Goal: Information Seeking & Learning: Learn about a topic

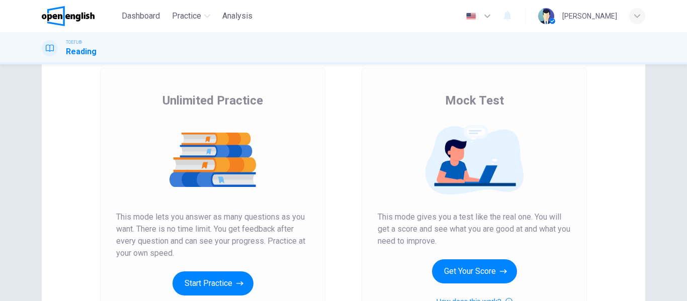
scroll to position [92, 0]
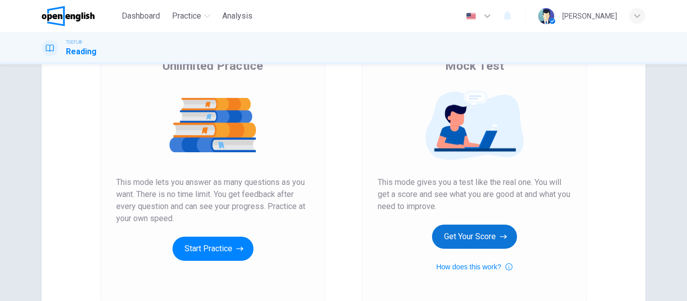
click at [447, 243] on button "Get Your Score" at bounding box center [474, 237] width 85 height 24
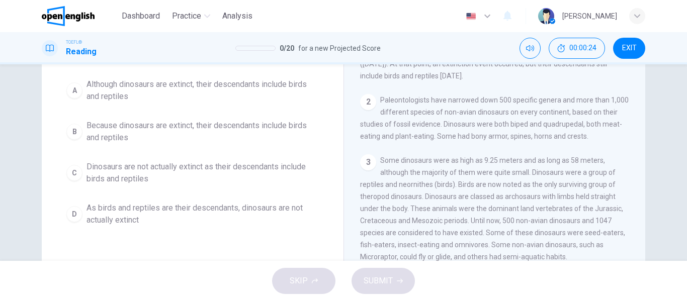
scroll to position [81, 0]
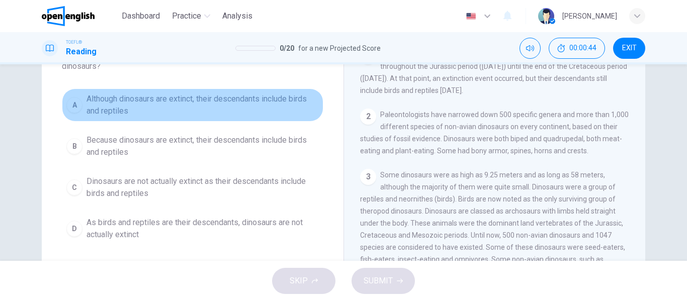
click at [195, 105] on span "Although dinosaurs are extinct, their descendants include birds and reptiles" at bounding box center [203, 105] width 232 height 24
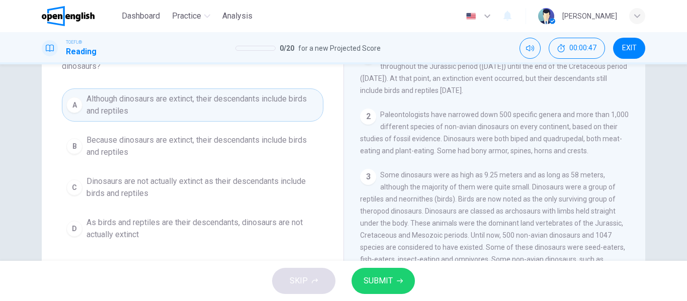
click at [368, 276] on span "SUBMIT" at bounding box center [378, 281] width 29 height 14
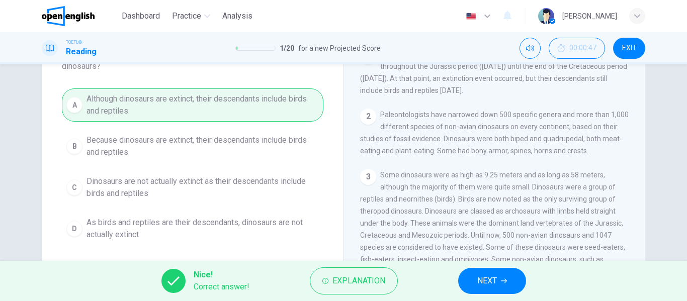
click at [464, 289] on button "NEXT" at bounding box center [492, 281] width 68 height 26
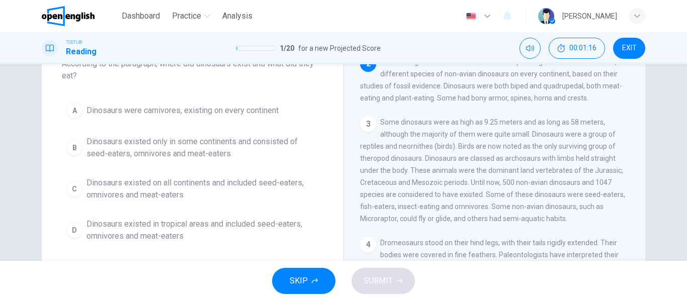
scroll to position [70, 0]
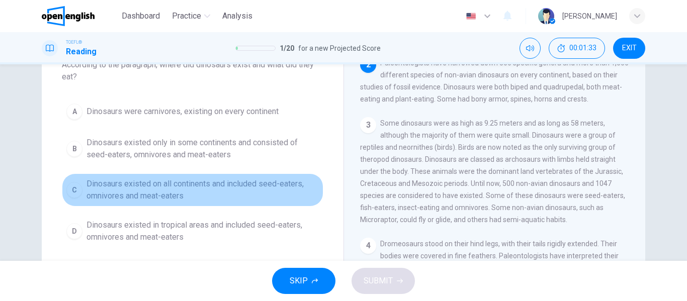
click at [159, 198] on span "Dinosaurs existed on all continents and included seed-eaters, omnivores and mea…" at bounding box center [203, 190] width 232 height 24
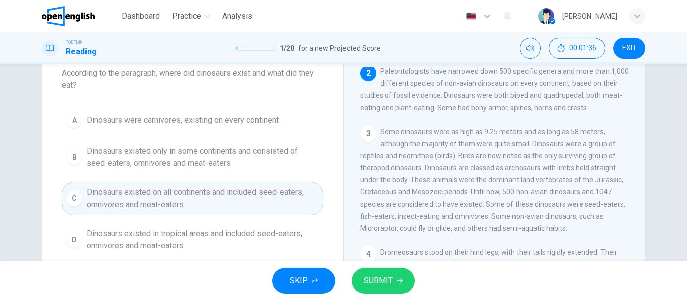
scroll to position [67, 0]
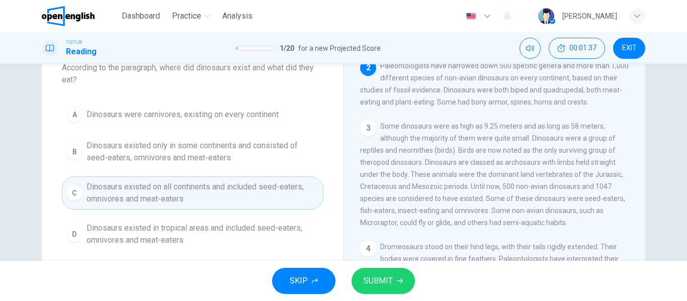
click at [389, 277] on span "SUBMIT" at bounding box center [378, 281] width 29 height 14
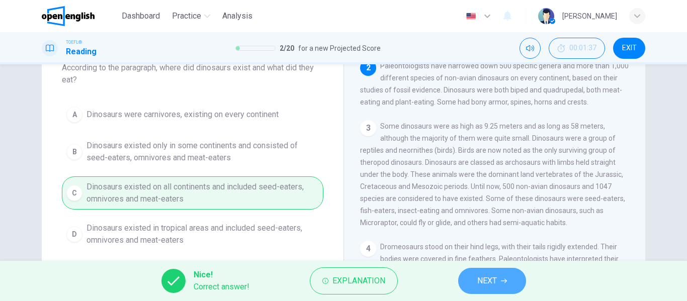
click at [506, 283] on icon "button" at bounding box center [504, 281] width 6 height 5
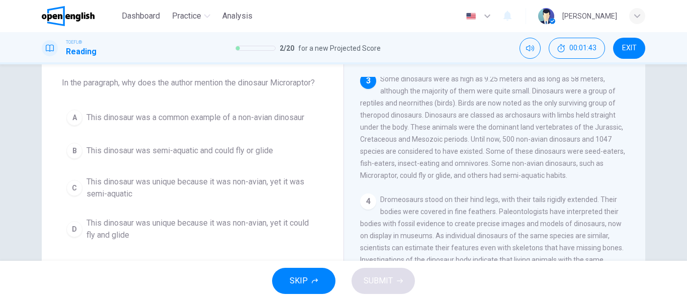
scroll to position [54, 0]
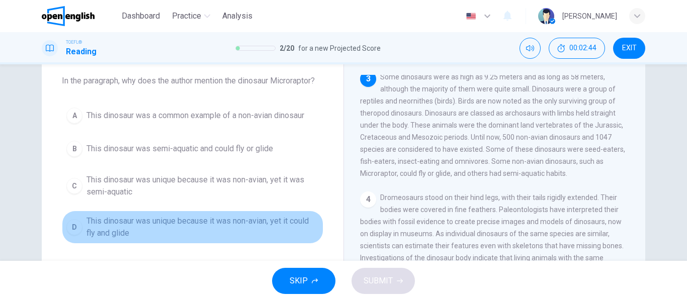
click at [138, 231] on span "This dinosaur was unique because it was non-avian, yet it could fly and glide" at bounding box center [203, 227] width 232 height 24
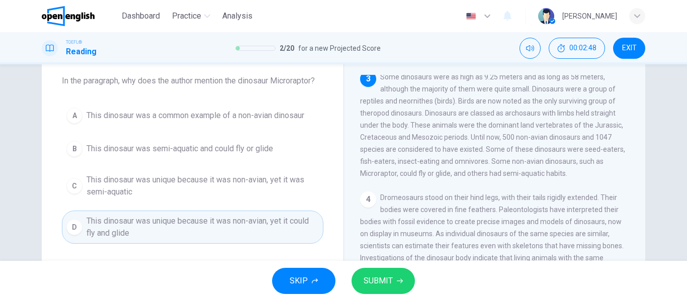
click at [391, 280] on span "SUBMIT" at bounding box center [378, 281] width 29 height 14
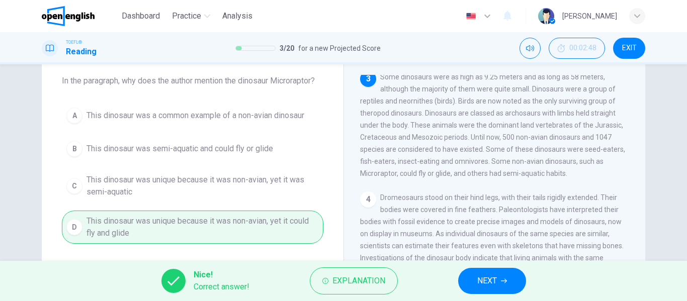
click at [484, 272] on button "NEXT" at bounding box center [492, 281] width 68 height 26
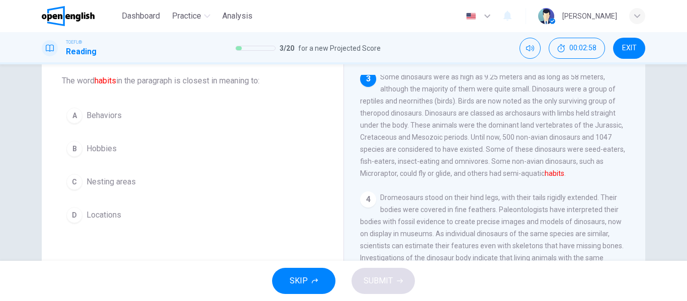
click at [107, 121] on span "Behaviors" at bounding box center [104, 116] width 35 height 12
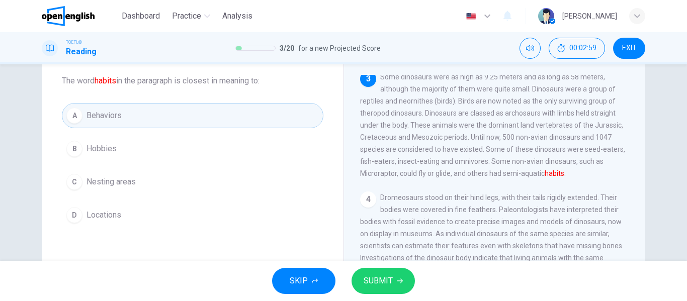
click at [362, 284] on button "SUBMIT" at bounding box center [383, 281] width 63 height 26
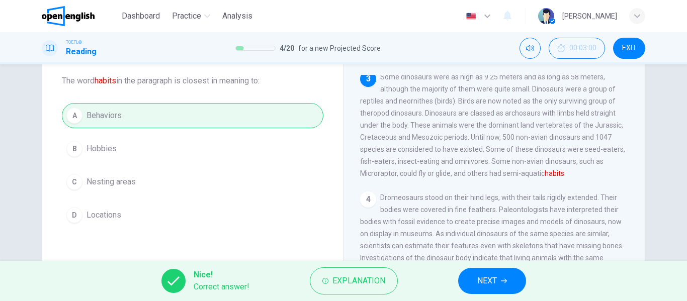
click at [491, 282] on span "NEXT" at bounding box center [488, 281] width 20 height 14
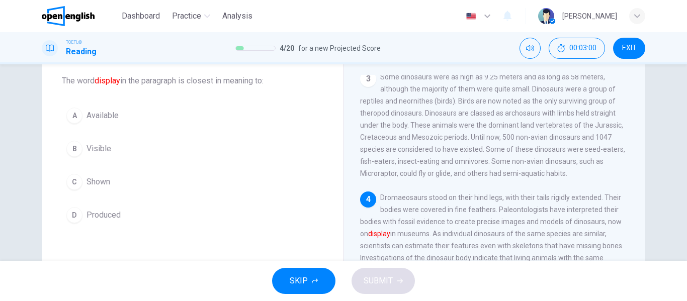
scroll to position [200, 0]
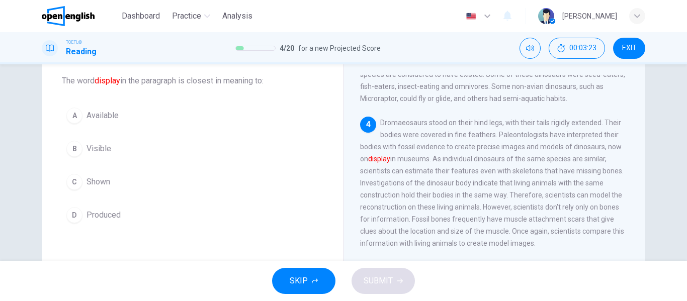
click at [82, 184] on button "C Shown" at bounding box center [193, 182] width 262 height 25
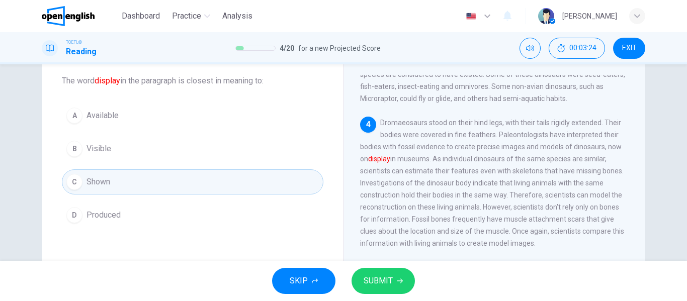
click at [385, 279] on span "SUBMIT" at bounding box center [378, 281] width 29 height 14
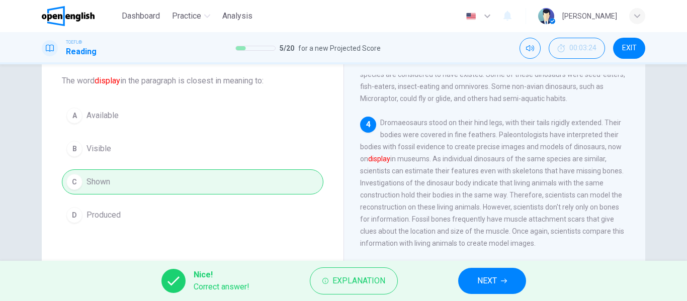
click at [503, 282] on icon "button" at bounding box center [504, 281] width 6 height 6
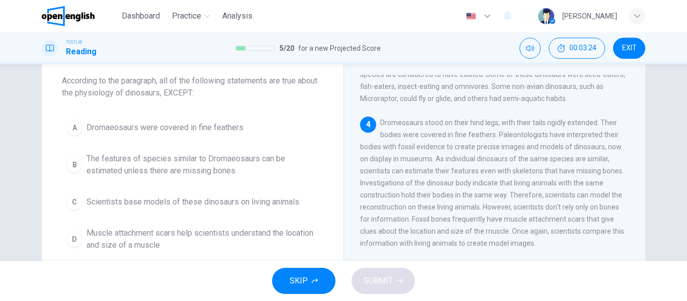
scroll to position [250, 0]
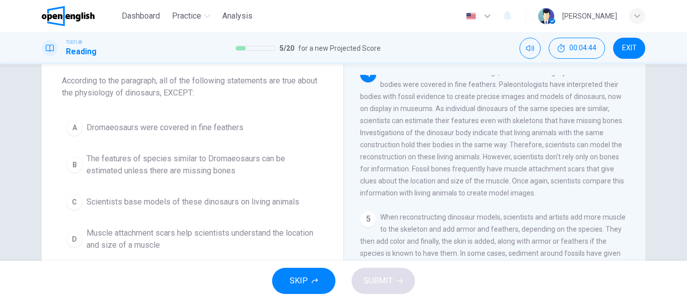
click at [180, 154] on span "The features of species similar to Dromaeosaurs can be estimated unless there a…" at bounding box center [203, 165] width 232 height 24
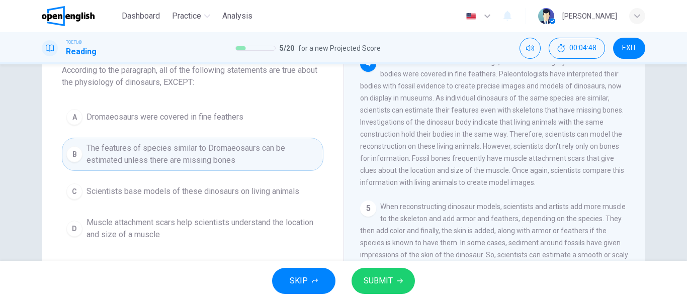
scroll to position [52, 0]
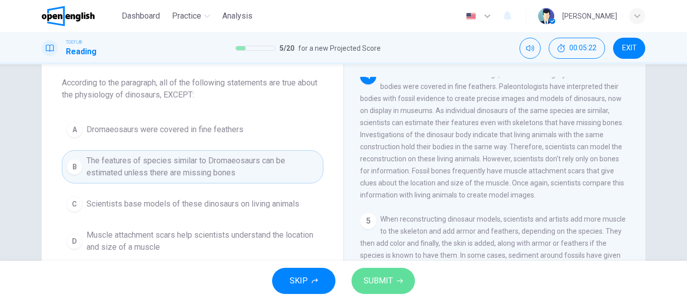
click at [391, 278] on span "SUBMIT" at bounding box center [378, 281] width 29 height 14
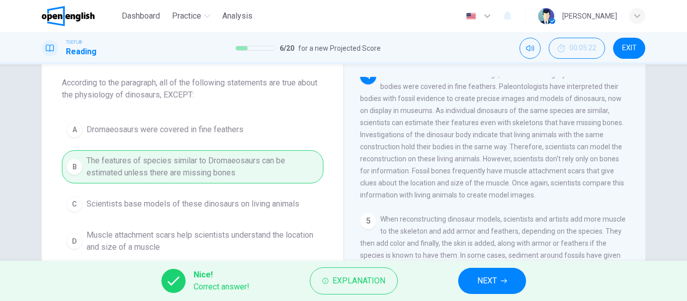
click at [519, 275] on button "NEXT" at bounding box center [492, 281] width 68 height 26
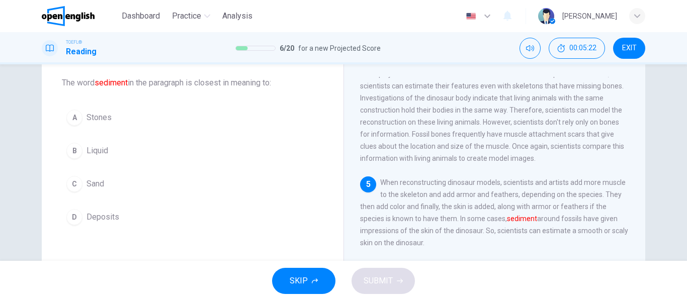
scroll to position [287, 0]
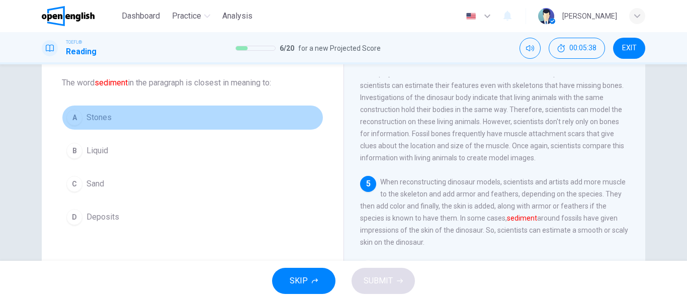
click at [106, 123] on span "Stones" at bounding box center [99, 118] width 25 height 12
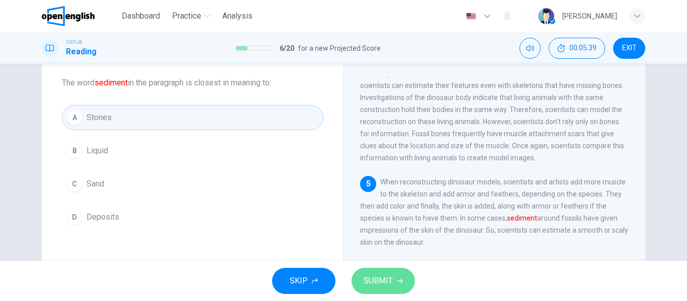
click at [378, 271] on button "SUBMIT" at bounding box center [383, 281] width 63 height 26
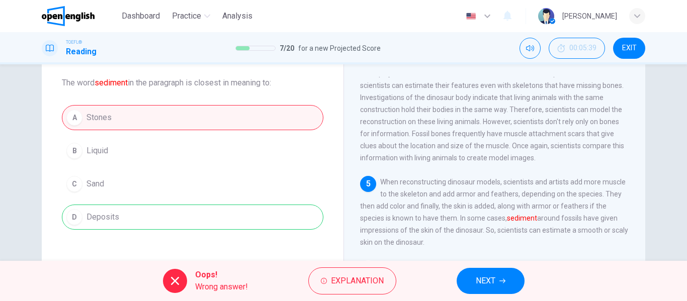
click at [477, 271] on button "NEXT" at bounding box center [491, 281] width 68 height 26
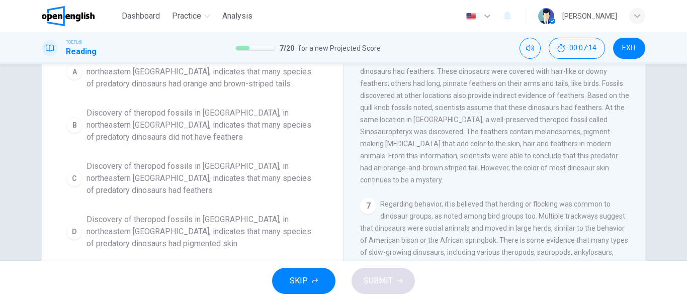
scroll to position [123, 0]
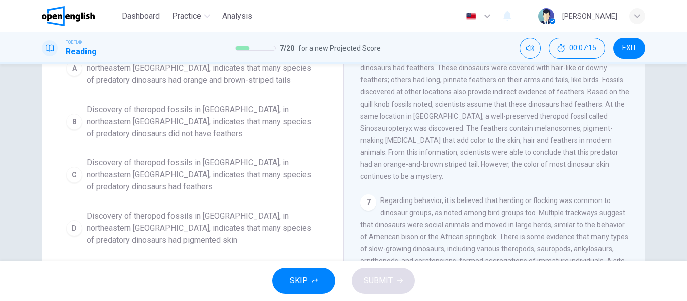
click at [224, 210] on span "Discovery of theropod fossils in [GEOGRAPHIC_DATA], in northeastern [GEOGRAPHIC…" at bounding box center [203, 228] width 232 height 36
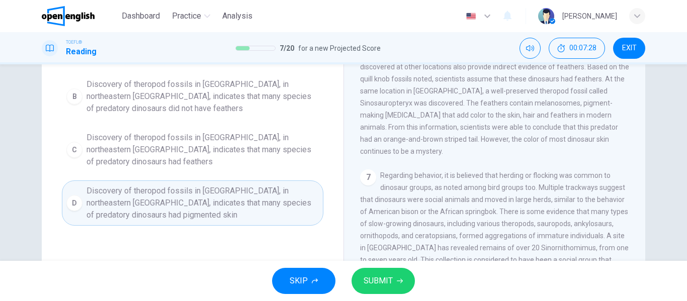
scroll to position [142, 0]
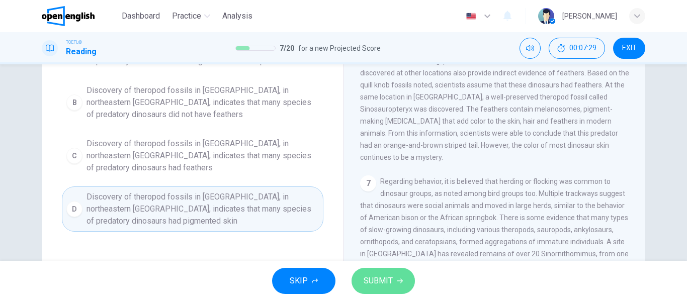
click at [385, 278] on span "SUBMIT" at bounding box center [378, 281] width 29 height 14
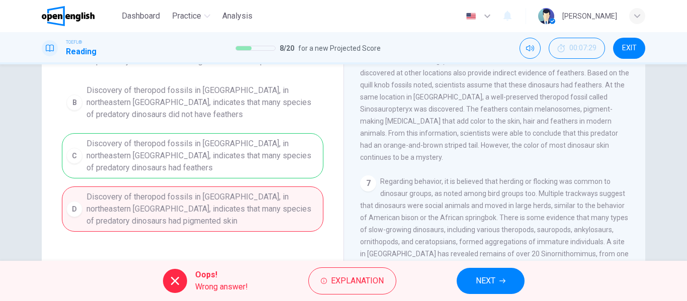
click at [477, 277] on span "NEXT" at bounding box center [486, 281] width 20 height 14
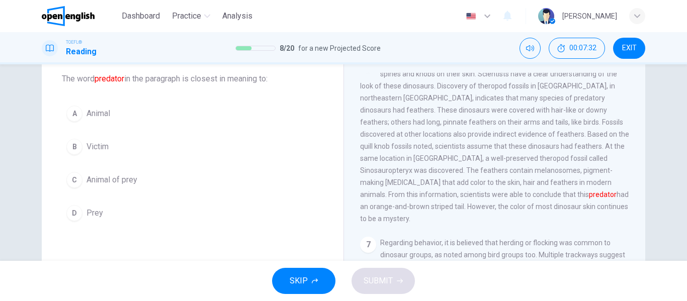
scroll to position [58, 0]
click at [81, 184] on button "C Animal of prey" at bounding box center [193, 178] width 262 height 25
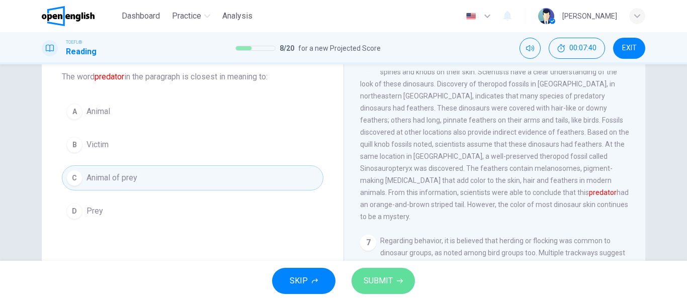
click at [379, 272] on button "SUBMIT" at bounding box center [383, 281] width 63 height 26
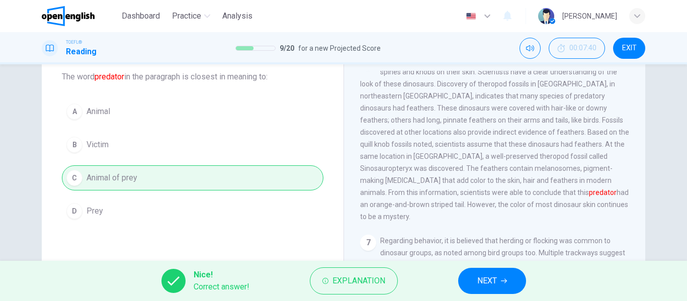
click at [487, 279] on span "NEXT" at bounding box center [488, 281] width 20 height 14
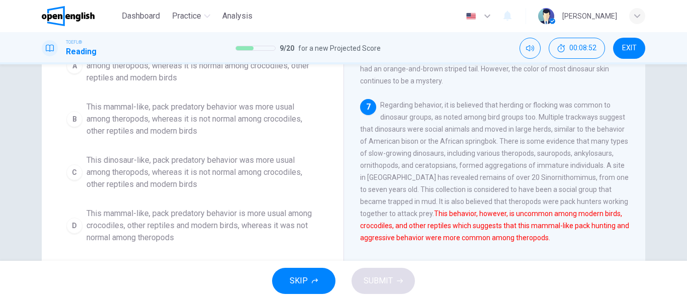
scroll to position [164, 0]
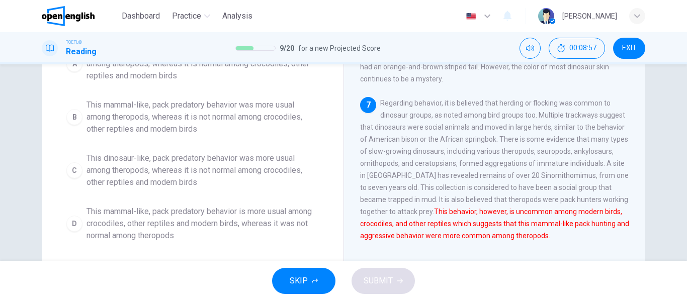
click at [195, 128] on span "This mammal-like, pack predatory behavior was more usual among theropods, where…" at bounding box center [203, 117] width 232 height 36
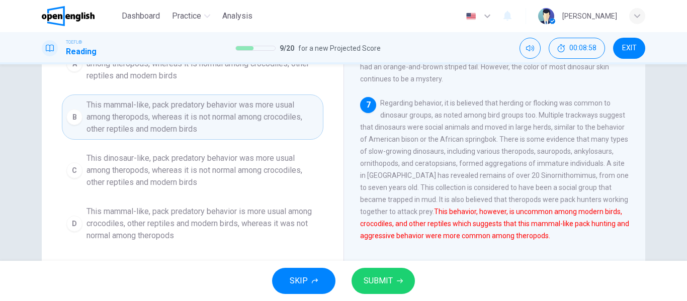
click at [357, 280] on button "SUBMIT" at bounding box center [383, 281] width 63 height 26
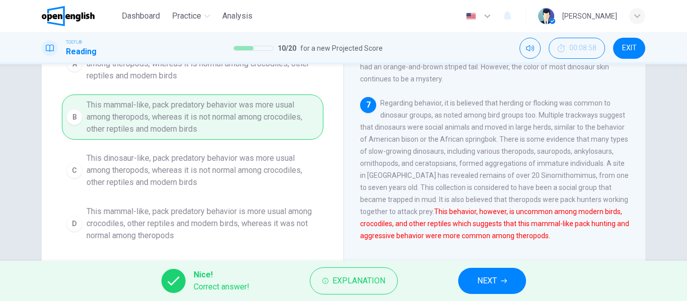
click at [521, 277] on button "NEXT" at bounding box center [492, 281] width 68 height 26
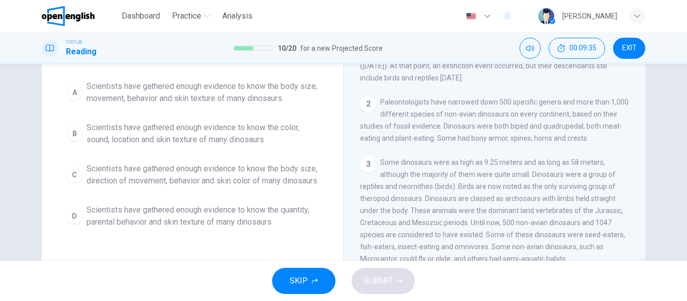
scroll to position [95, 0]
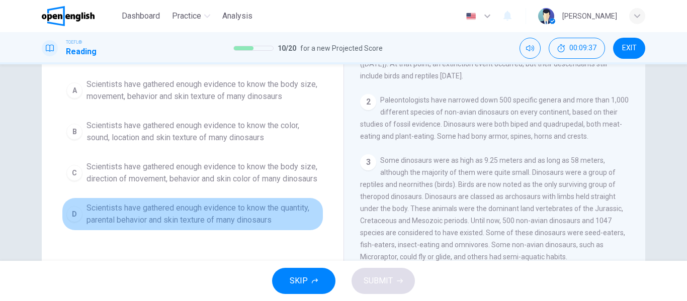
click at [229, 226] on span "Scientists have gathered enough evidence to know the quantity, parental behavio…" at bounding box center [203, 214] width 232 height 24
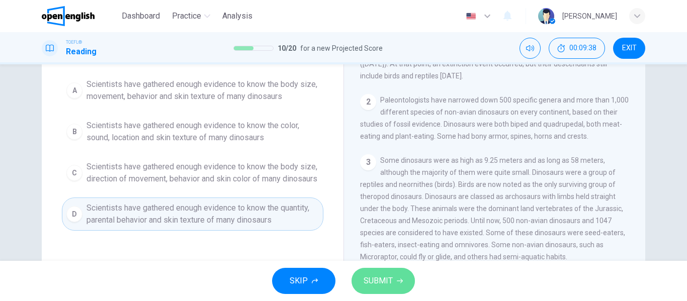
click at [357, 291] on button "SUBMIT" at bounding box center [383, 281] width 63 height 26
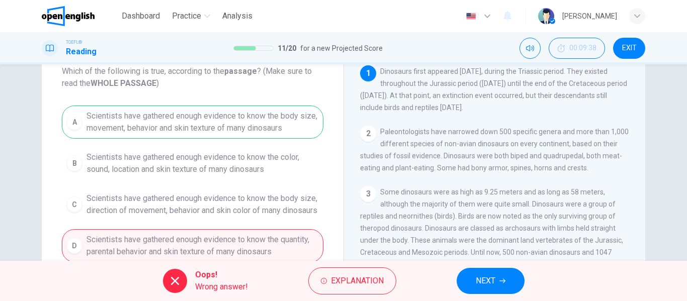
scroll to position [47, 0]
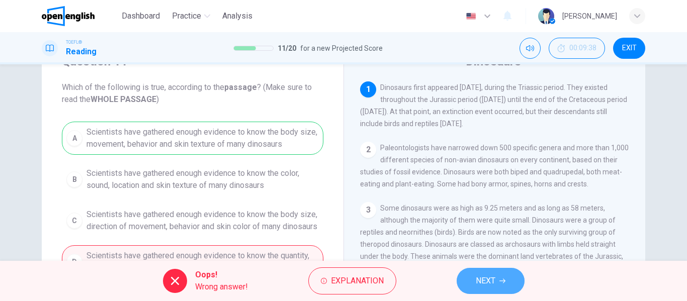
click at [492, 277] on span "NEXT" at bounding box center [486, 281] width 20 height 14
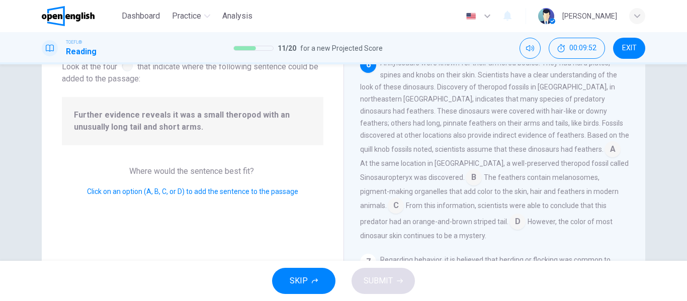
scroll to position [69, 0]
click at [466, 188] on input at bounding box center [474, 180] width 16 height 16
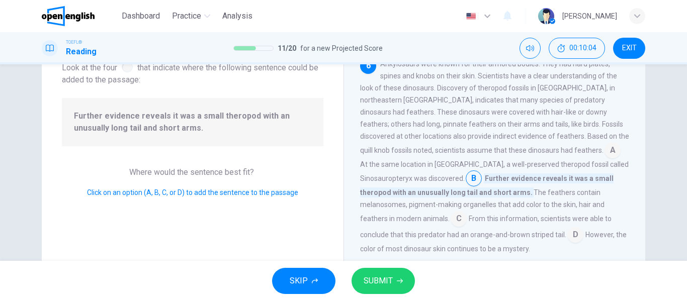
click at [394, 278] on button "SUBMIT" at bounding box center [383, 281] width 63 height 26
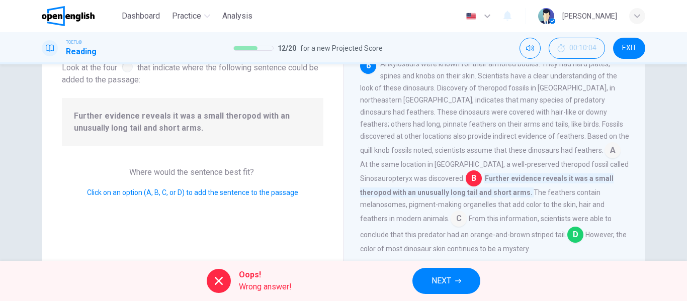
click at [428, 278] on button "NEXT" at bounding box center [447, 281] width 68 height 26
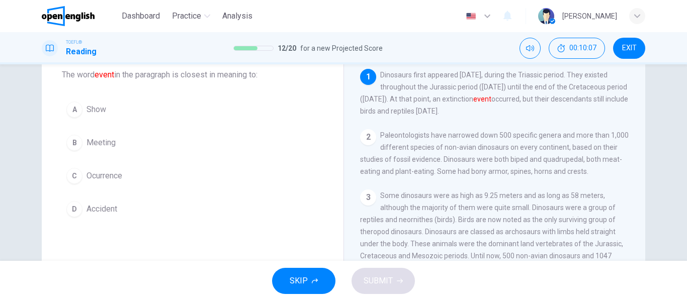
scroll to position [52, 0]
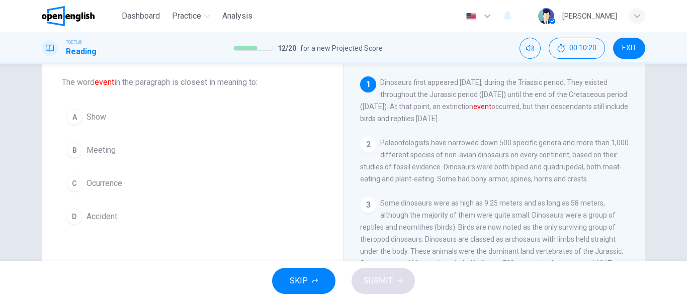
click at [99, 211] on span "Accident" at bounding box center [102, 217] width 31 height 12
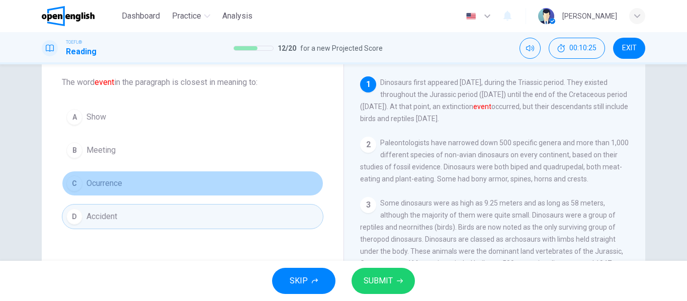
click at [133, 181] on button "C Ocurrence" at bounding box center [193, 183] width 262 height 25
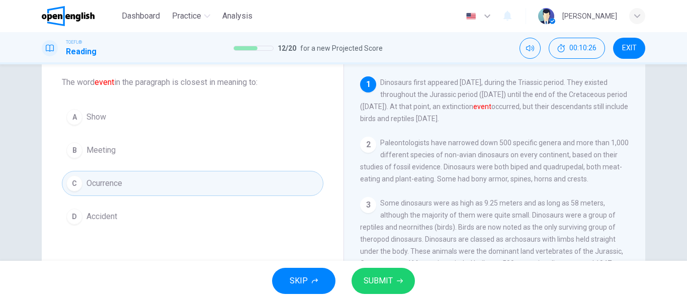
click at [254, 215] on button "D Accident" at bounding box center [193, 216] width 262 height 25
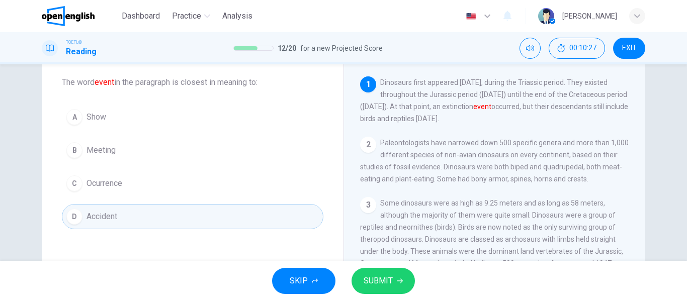
click at [392, 271] on button "SUBMIT" at bounding box center [383, 281] width 63 height 26
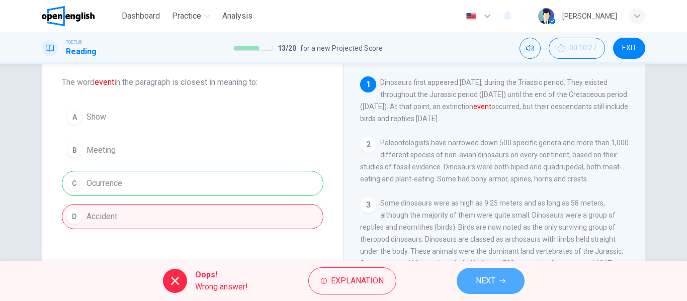
click at [492, 282] on span "NEXT" at bounding box center [486, 281] width 20 height 14
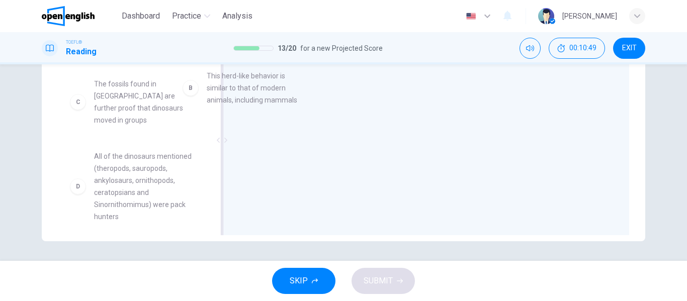
scroll to position [41, 0]
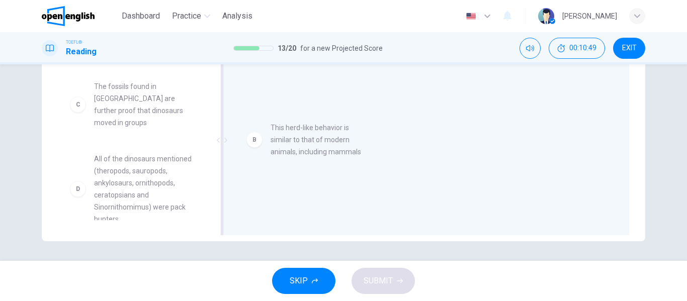
drag, startPoint x: 128, startPoint y: 87, endPoint x: 320, endPoint y: 128, distance: 196.2
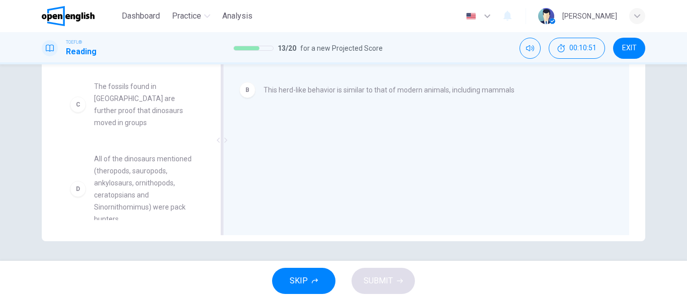
click at [216, 123] on div at bounding box center [222, 140] width 13 height 190
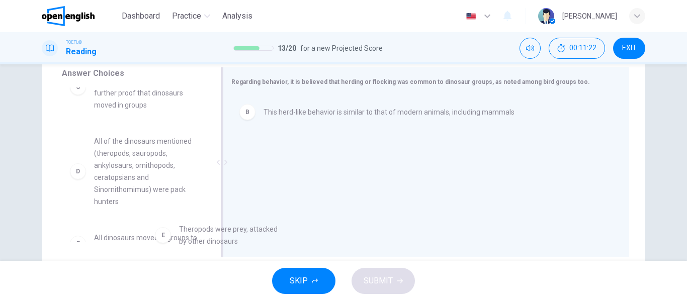
scroll to position [84, 0]
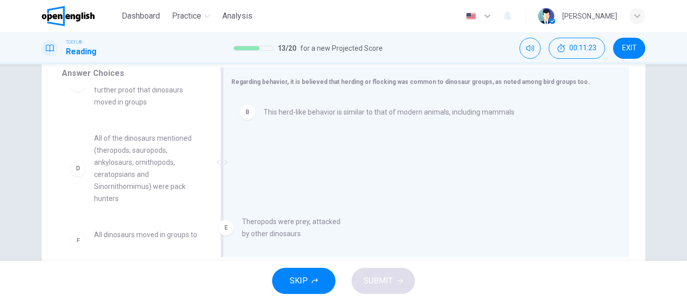
drag, startPoint x: 147, startPoint y: 229, endPoint x: 318, endPoint y: 222, distance: 171.2
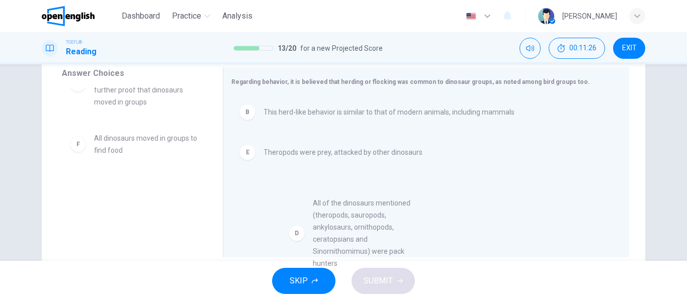
scroll to position [34, 0]
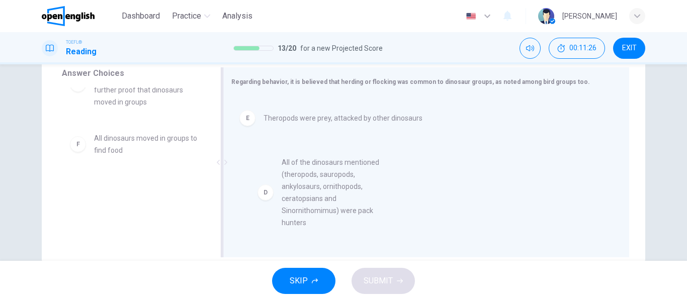
drag, startPoint x: 148, startPoint y: 173, endPoint x: 355, endPoint y: 198, distance: 208.8
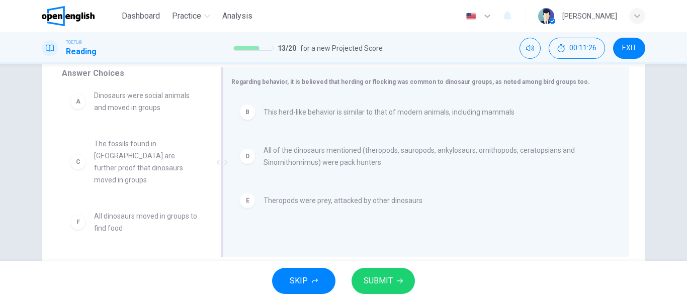
scroll to position [0, 0]
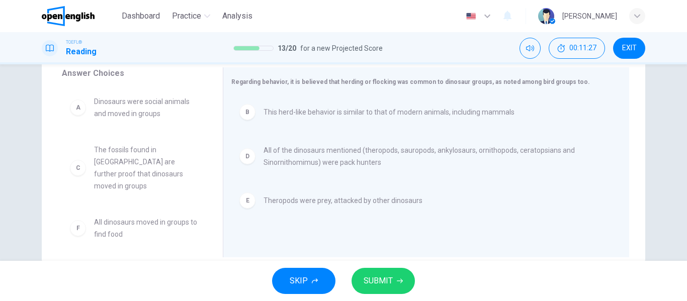
click at [401, 265] on div "SKIP SUBMIT" at bounding box center [343, 281] width 687 height 40
click at [381, 288] on button "SUBMIT" at bounding box center [383, 281] width 63 height 26
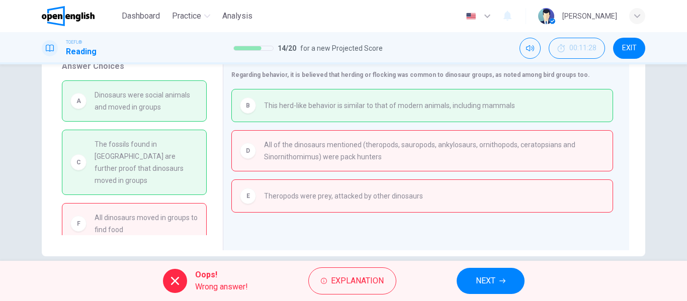
scroll to position [181, 0]
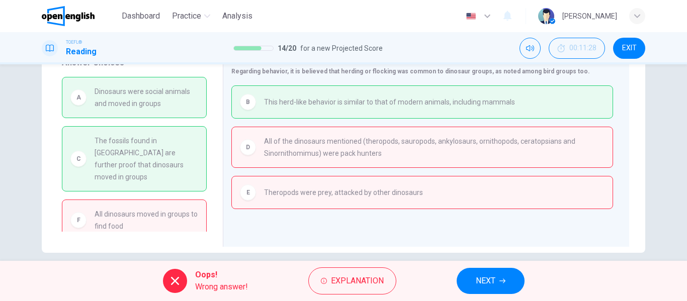
click at [489, 276] on span "NEXT" at bounding box center [486, 281] width 20 height 14
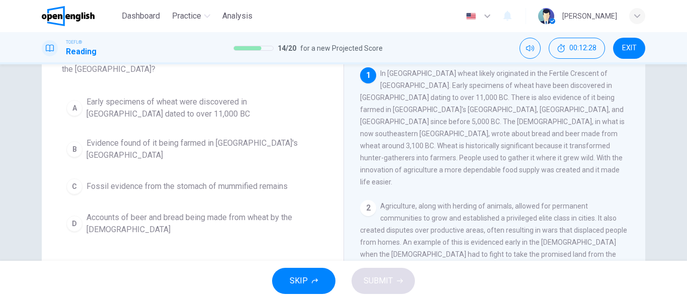
scroll to position [76, 0]
click at [171, 124] on button "A Early specimens of wheat were discovered in [GEOGRAPHIC_DATA] dated to over 1…" at bounding box center [193, 109] width 262 height 33
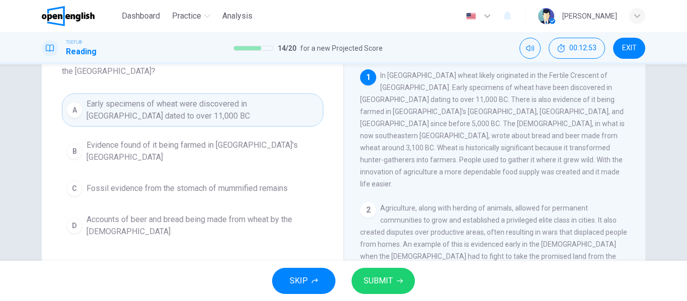
scroll to position [88, 0]
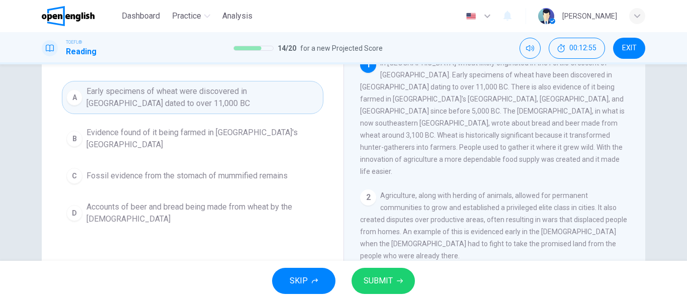
click at [394, 274] on button "SUBMIT" at bounding box center [383, 281] width 63 height 26
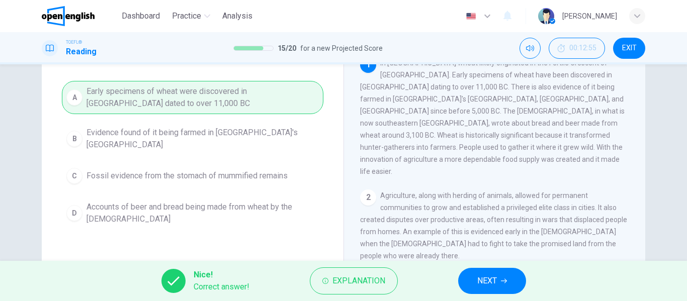
click at [472, 283] on button "NEXT" at bounding box center [492, 281] width 68 height 26
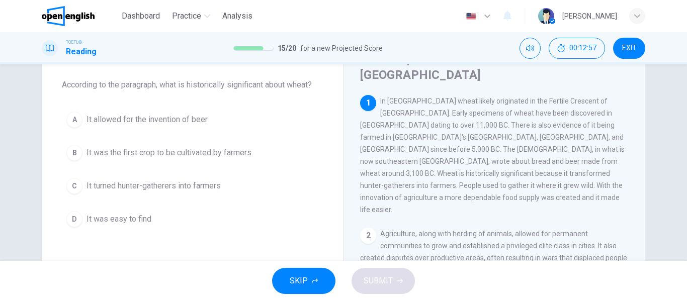
scroll to position [53, 0]
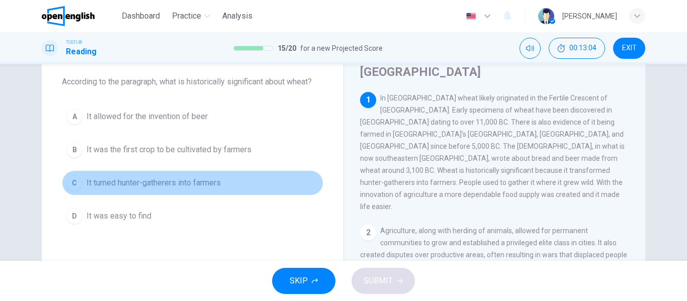
click at [186, 173] on button "C It turned hunter-gatherers into farmers" at bounding box center [193, 183] width 262 height 25
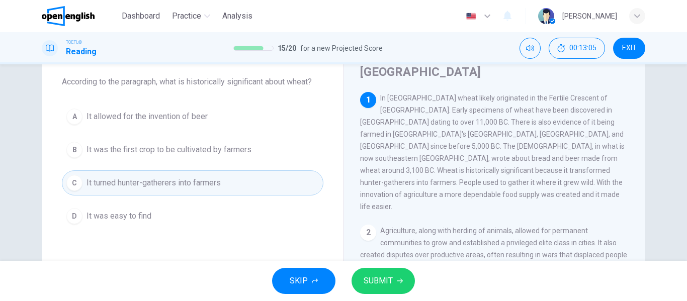
click at [386, 280] on span "SUBMIT" at bounding box center [378, 281] width 29 height 14
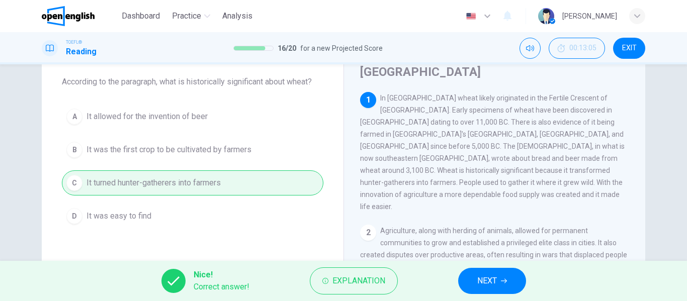
click at [501, 275] on button "NEXT" at bounding box center [492, 281] width 68 height 26
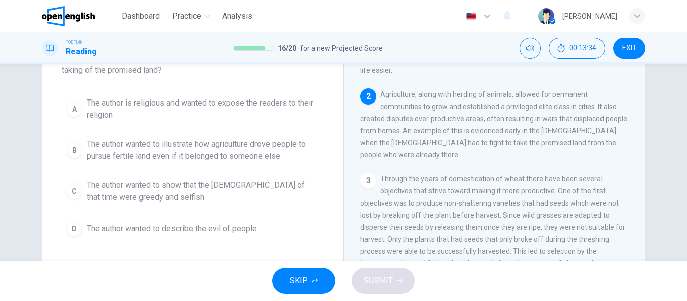
scroll to position [81, 0]
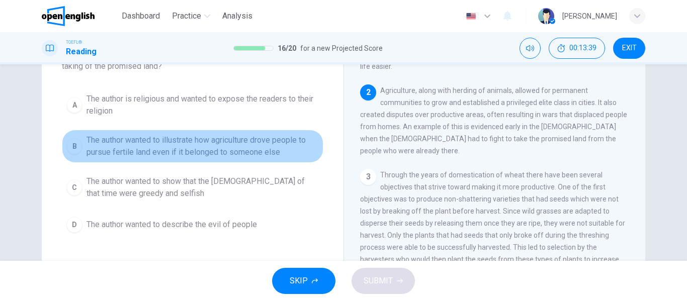
click at [222, 134] on span "The author wanted to illustrate how agriculture drove people to pursue fertile …" at bounding box center [203, 146] width 232 height 24
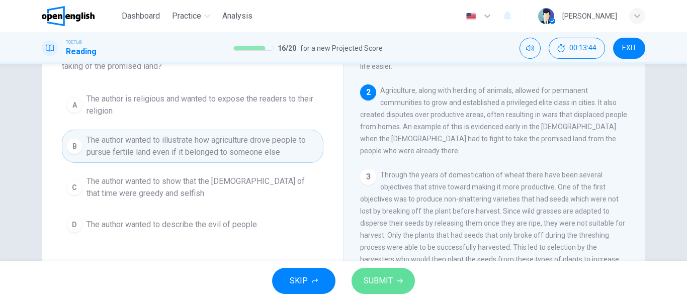
click at [383, 283] on span "SUBMIT" at bounding box center [378, 281] width 29 height 14
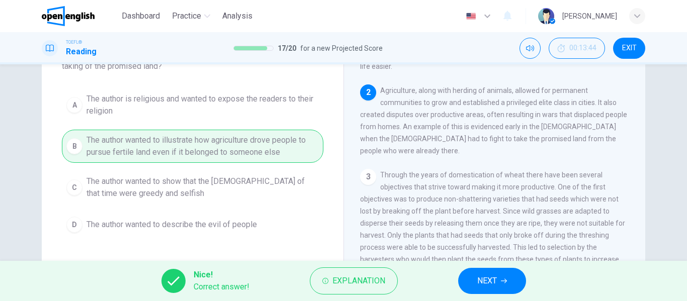
click at [470, 276] on button "NEXT" at bounding box center [492, 281] width 68 height 26
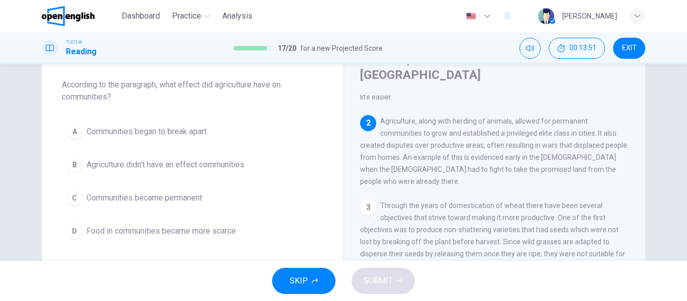
scroll to position [56, 0]
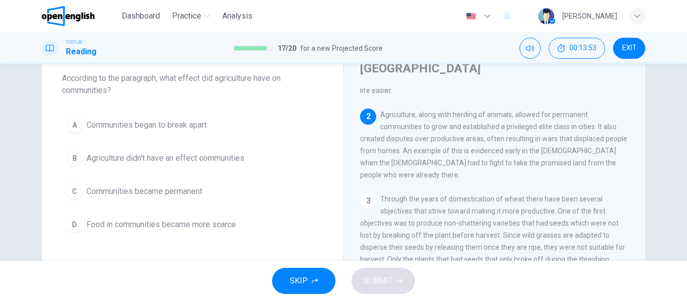
click at [163, 186] on span "Communities became permanent" at bounding box center [145, 192] width 116 height 12
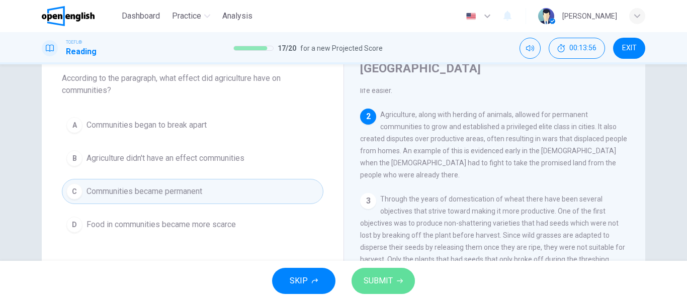
click at [361, 275] on button "SUBMIT" at bounding box center [383, 281] width 63 height 26
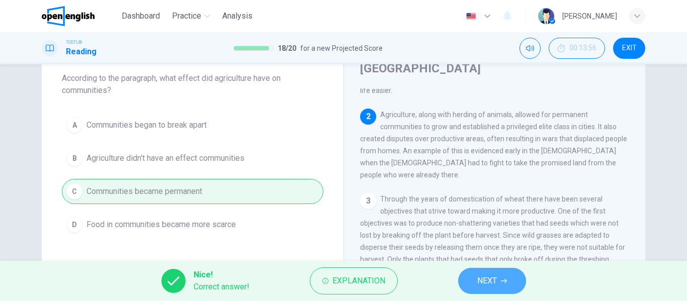
click at [475, 282] on button "NEXT" at bounding box center [492, 281] width 68 height 26
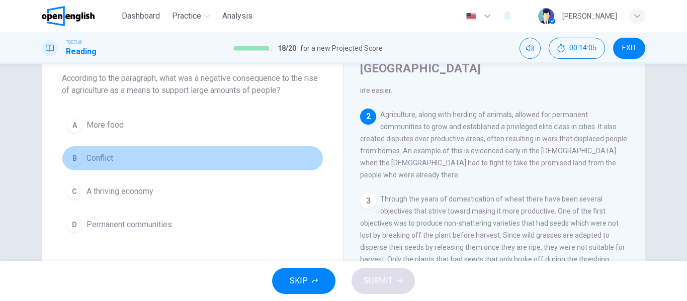
click at [113, 169] on button "B Conflict" at bounding box center [193, 158] width 262 height 25
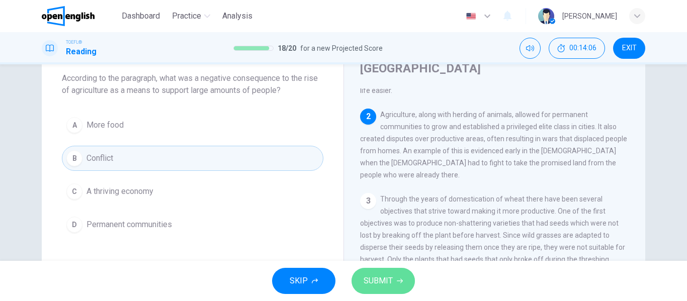
click at [378, 284] on span "SUBMIT" at bounding box center [378, 281] width 29 height 14
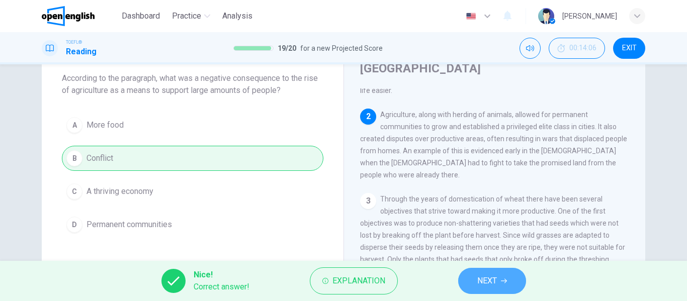
click at [476, 279] on button "NEXT" at bounding box center [492, 281] width 68 height 26
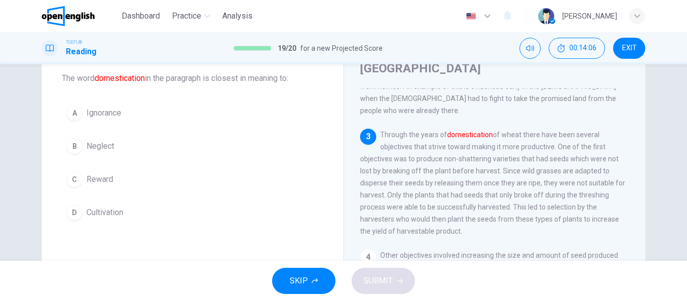
scroll to position [188, 0]
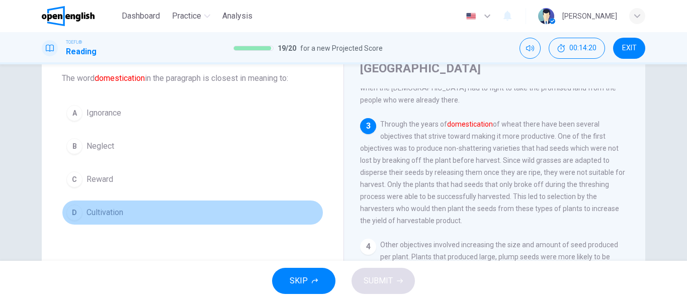
click at [91, 215] on span "Cultivation" at bounding box center [105, 213] width 37 height 12
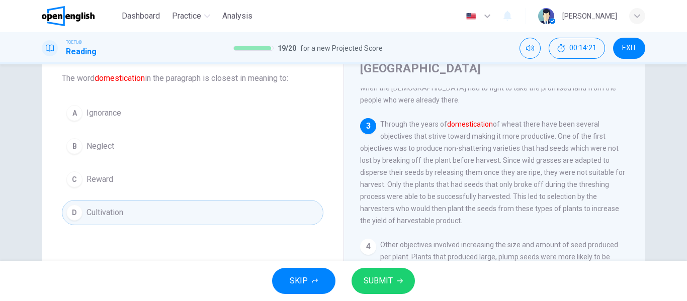
click at [386, 274] on span "SUBMIT" at bounding box center [378, 281] width 29 height 14
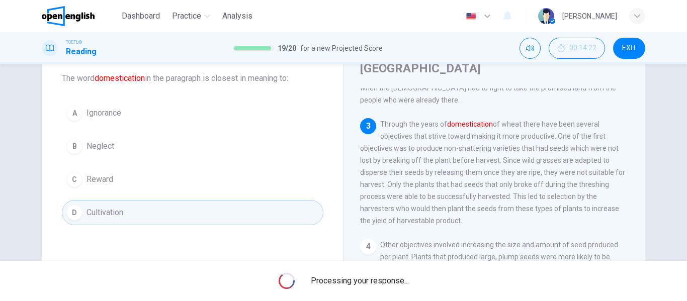
scroll to position [0, 0]
